Goal: Browse casually: Explore the website without a specific task or goal

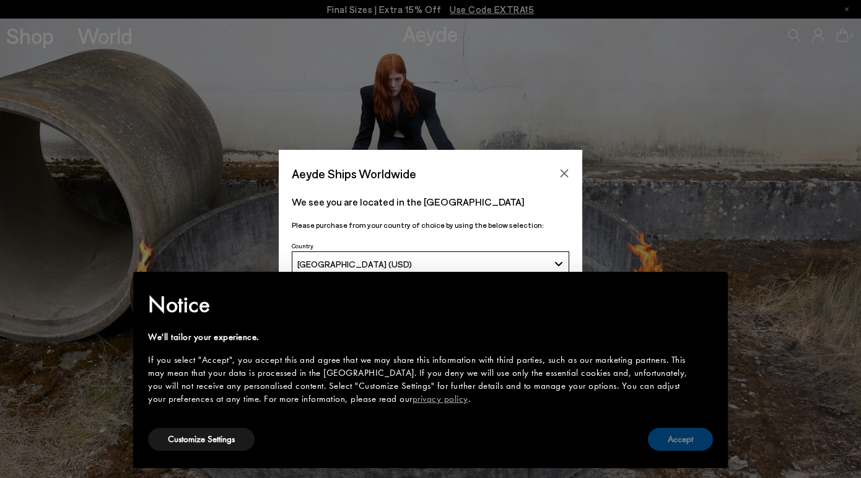
click at [666, 443] on button "Accept" at bounding box center [680, 439] width 65 height 23
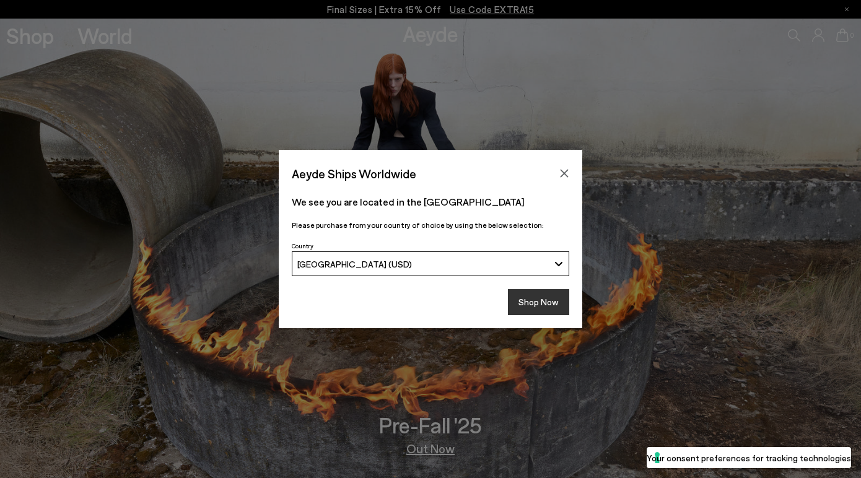
click at [546, 307] on button "Shop Now" at bounding box center [538, 302] width 61 height 26
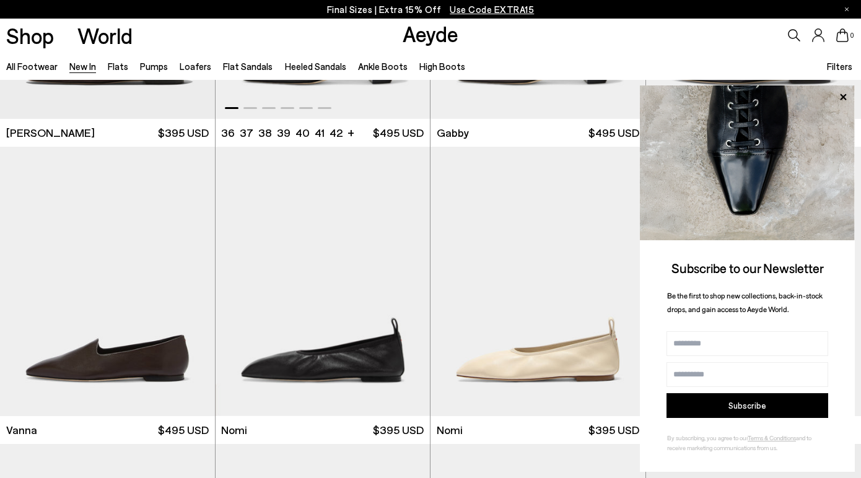
scroll to position [1718, 0]
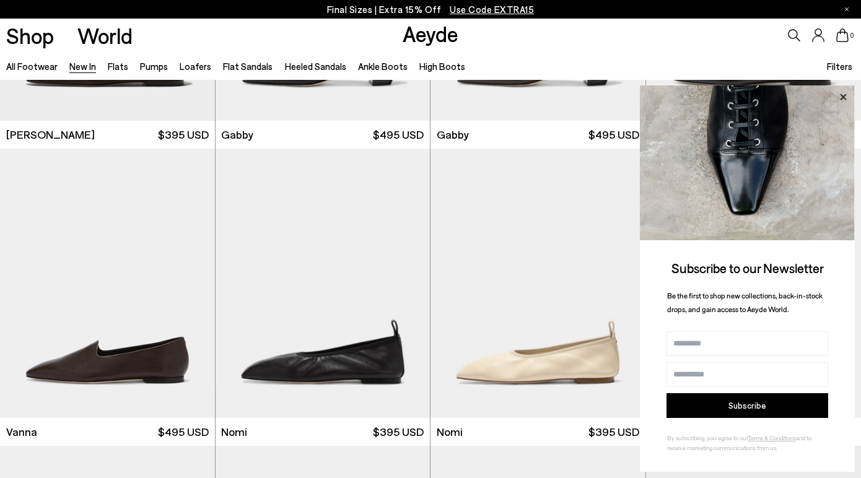
click at [842, 95] on icon at bounding box center [843, 97] width 16 height 16
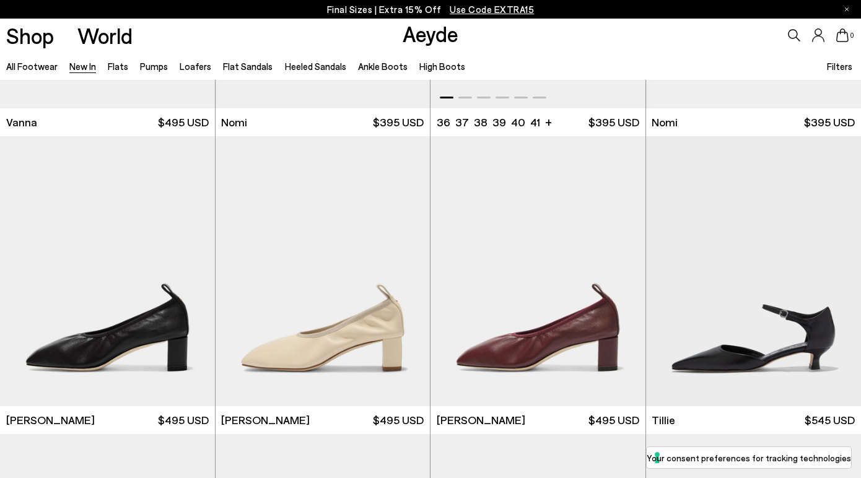
scroll to position [2093, 0]
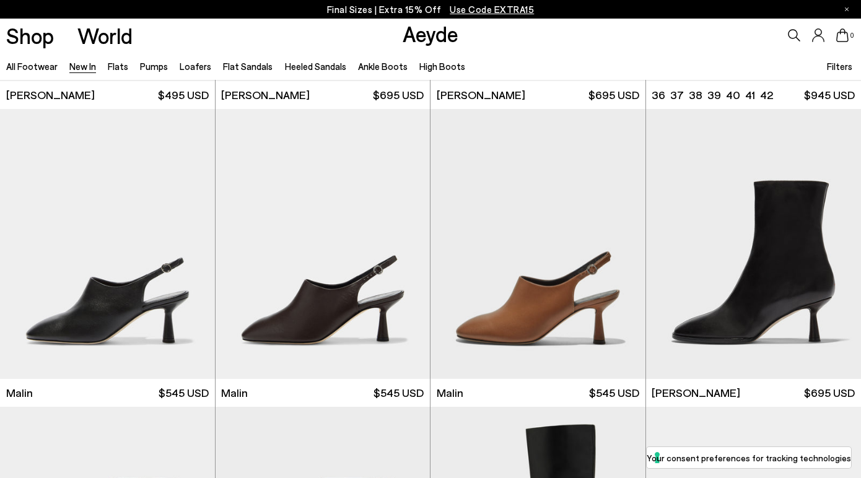
scroll to position [3001, 1]
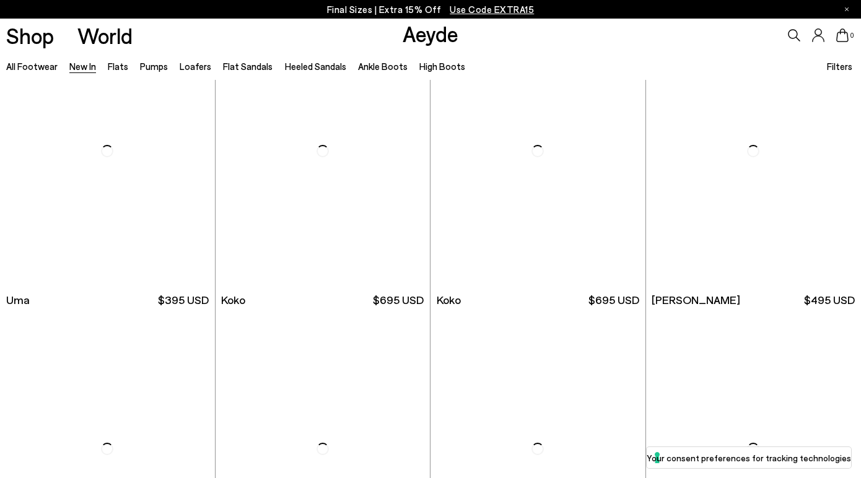
scroll to position [5722, 0]
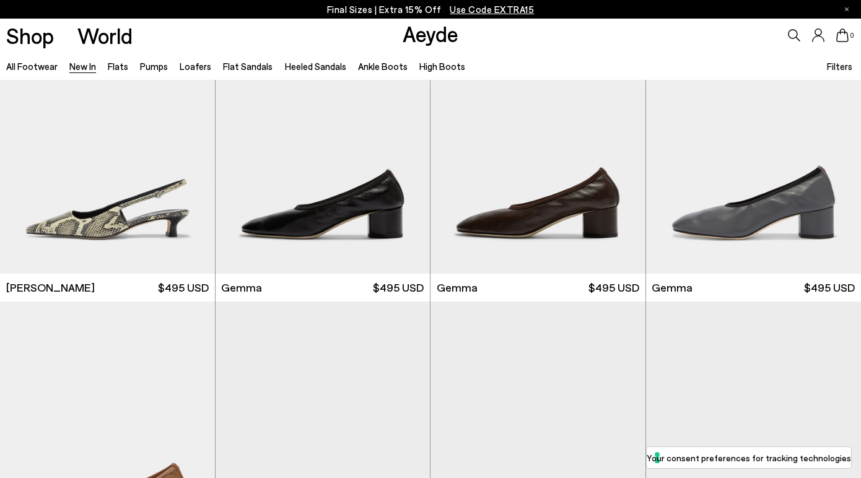
scroll to position [6040, 0]
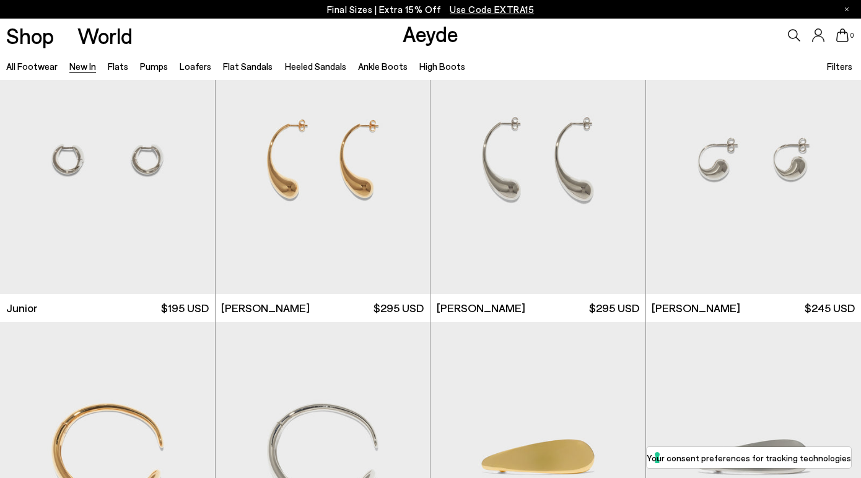
scroll to position [7815, 0]
